Goal: Navigation & Orientation: Find specific page/section

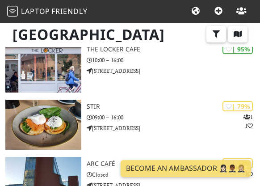
scroll to position [62, 0]
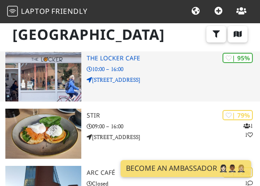
click at [122, 58] on h3 "The Locker Cafe" at bounding box center [173, 59] width 173 height 8
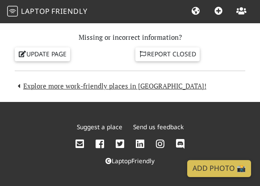
scroll to position [902, 0]
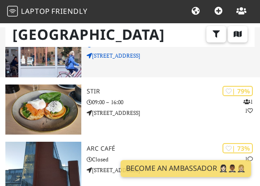
scroll to position [88, 0]
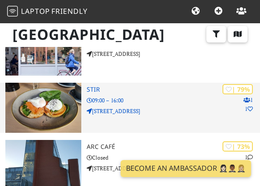
click at [249, 101] on p "1 1" at bounding box center [248, 104] width 9 height 17
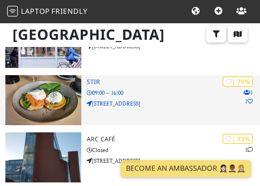
scroll to position [97, 0]
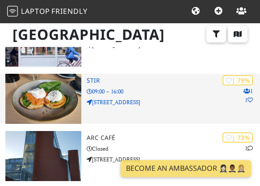
click at [93, 81] on h3 "Stir" at bounding box center [173, 81] width 173 height 8
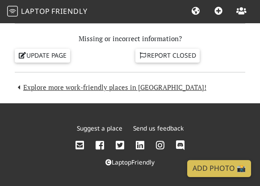
scroll to position [912, 0]
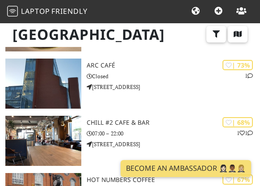
scroll to position [177, 0]
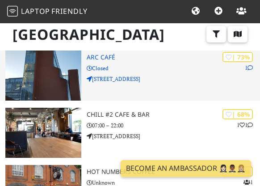
click at [105, 64] on p "Closed" at bounding box center [173, 68] width 173 height 8
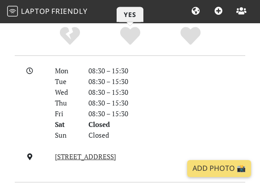
scroll to position [938, 0]
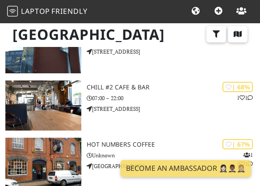
scroll to position [213, 0]
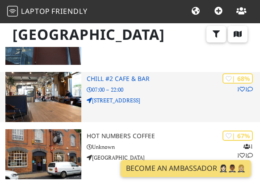
click at [114, 80] on h3 "Chill #2 Cafe & Bar" at bounding box center [173, 79] width 173 height 8
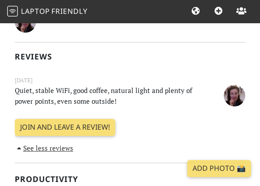
scroll to position [270, 0]
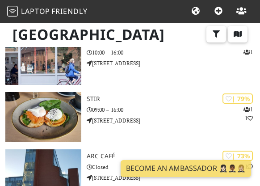
scroll to position [61, 0]
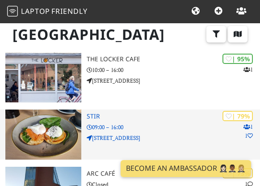
click at [97, 118] on h3 "Stir" at bounding box center [173, 117] width 173 height 8
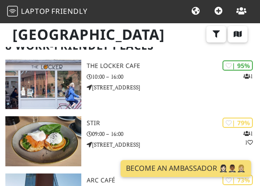
scroll to position [61, 0]
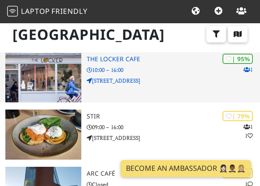
click at [166, 60] on h3 "The Locker Cafe" at bounding box center [173, 59] width 173 height 8
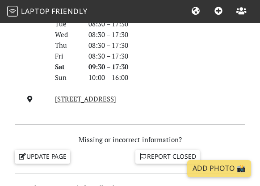
scroll to position [804, 0]
